Goal: Complete application form

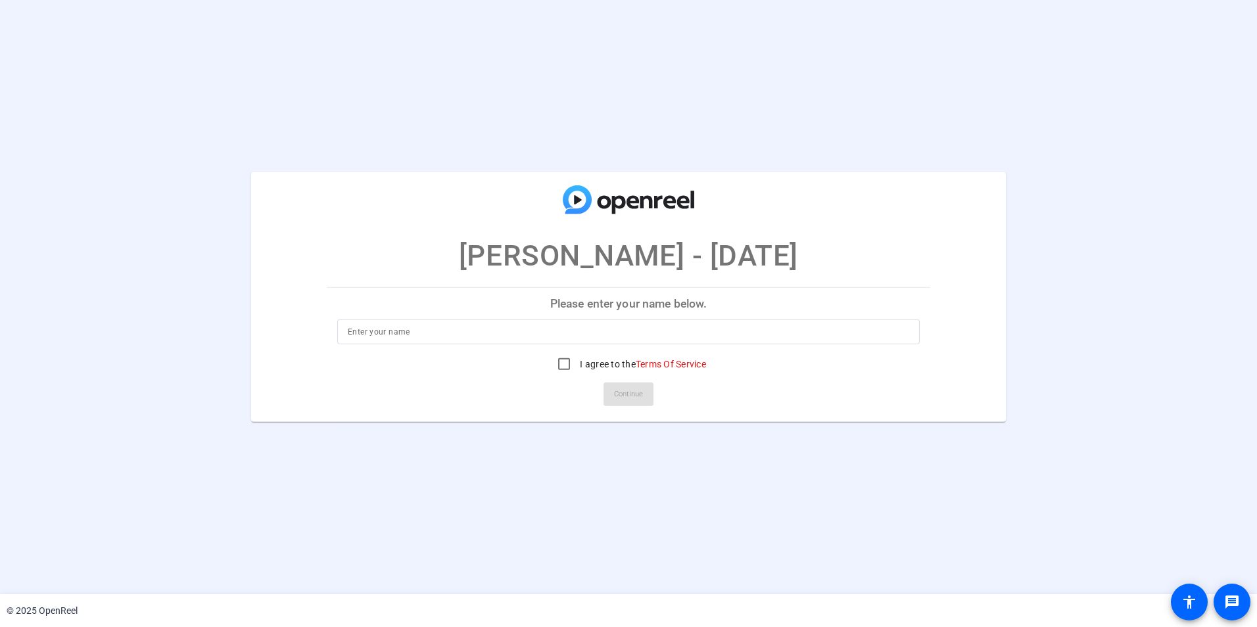
click at [659, 331] on input at bounding box center [628, 332] width 561 height 16
click at [481, 331] on input at bounding box center [628, 332] width 561 height 16
type input "[PERSON_NAME]"
click at [561, 362] on input "I agree to the Terms Of Service" at bounding box center [564, 364] width 26 height 26
checkbox input "true"
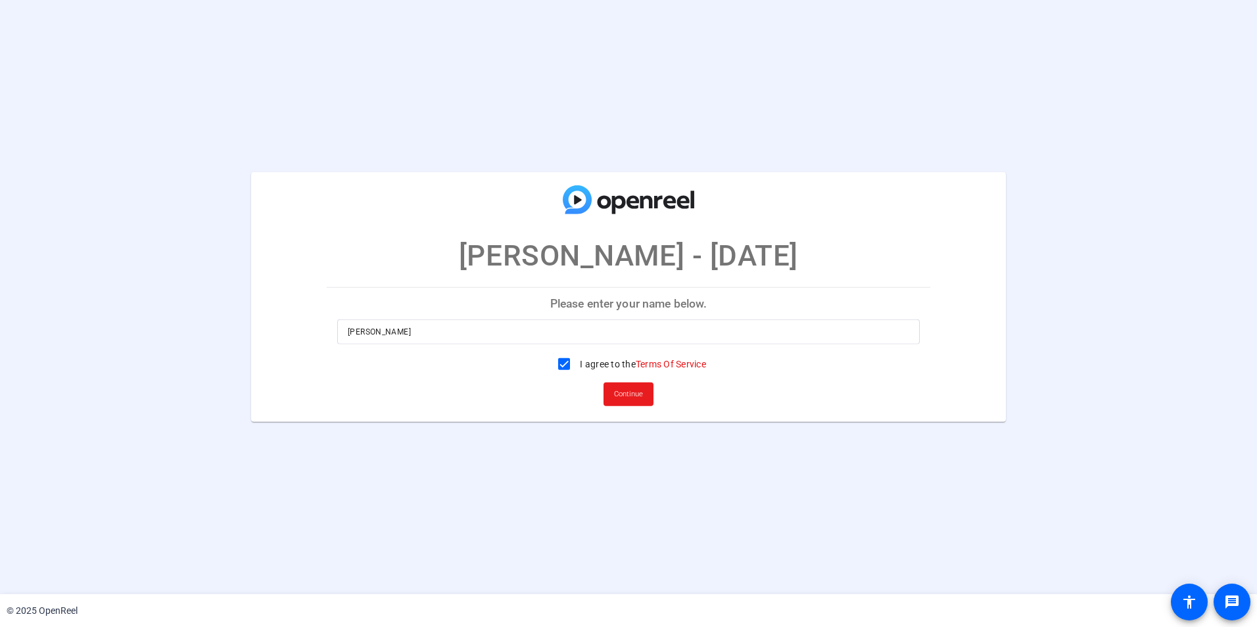
click at [609, 398] on span at bounding box center [628, 395] width 50 height 32
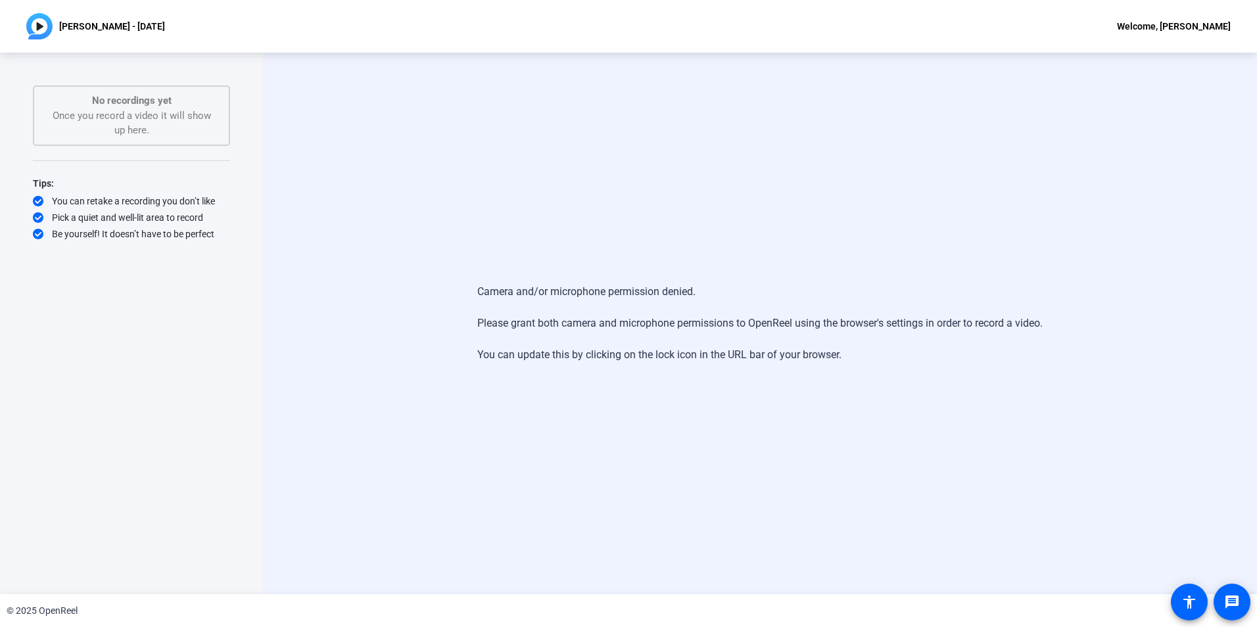
click at [137, 106] on p "No recordings yet" at bounding box center [131, 100] width 168 height 15
